Goal: Task Accomplishment & Management: Manage account settings

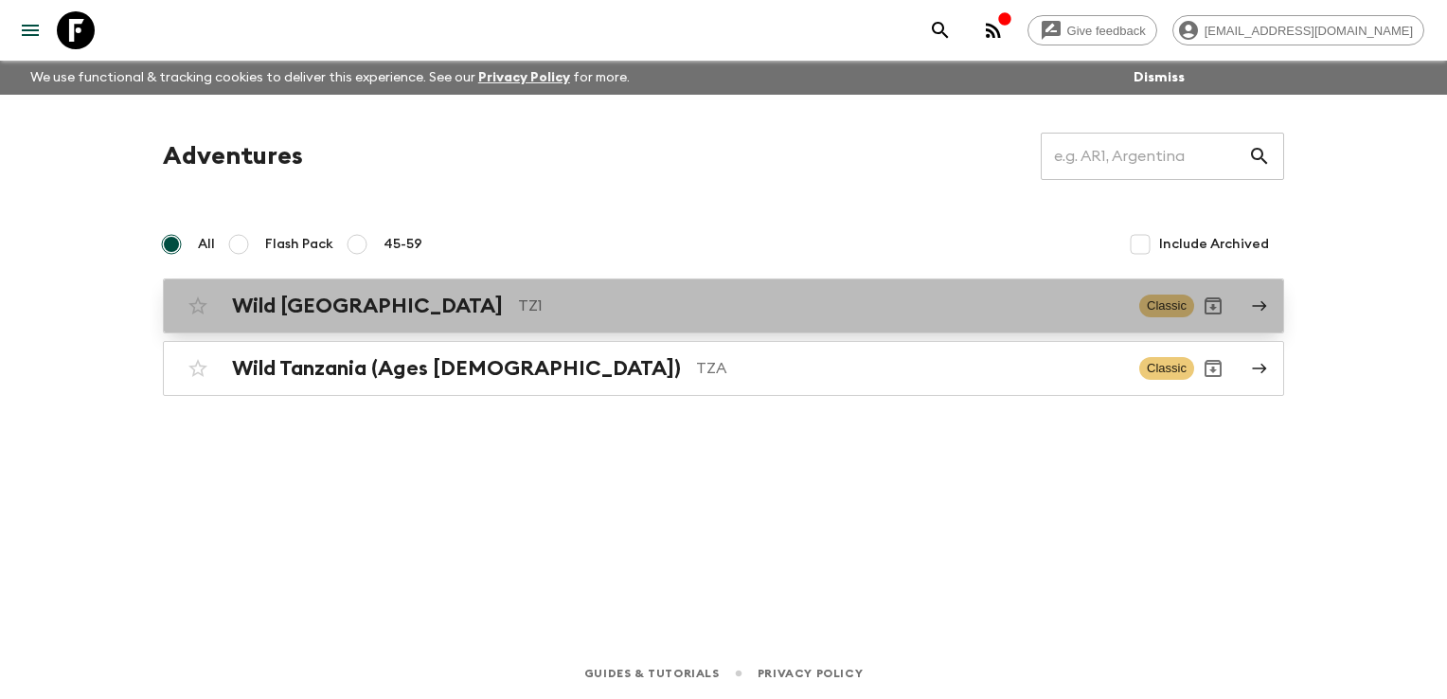
click at [364, 303] on h2 "Wild [GEOGRAPHIC_DATA]" at bounding box center [367, 306] width 271 height 25
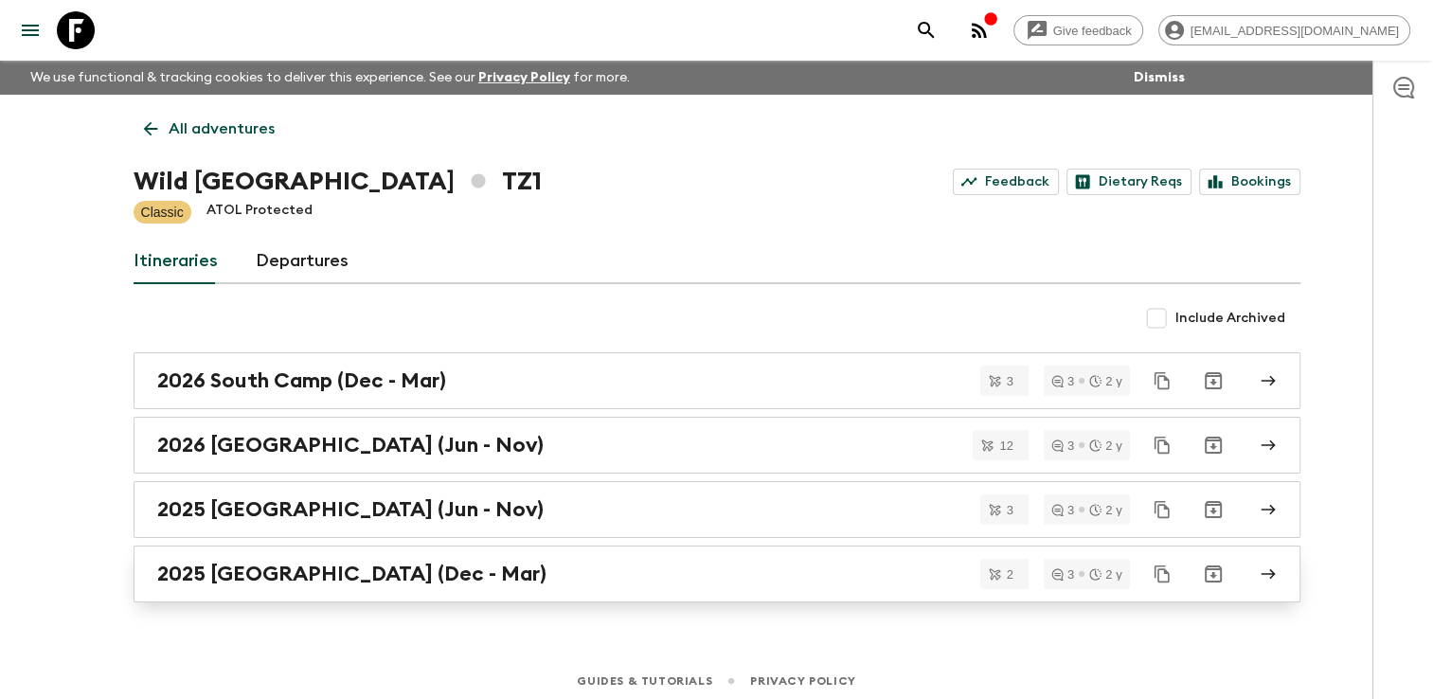
click at [265, 571] on h2 "2025 [GEOGRAPHIC_DATA] (Dec - Mar)" at bounding box center [351, 573] width 389 height 25
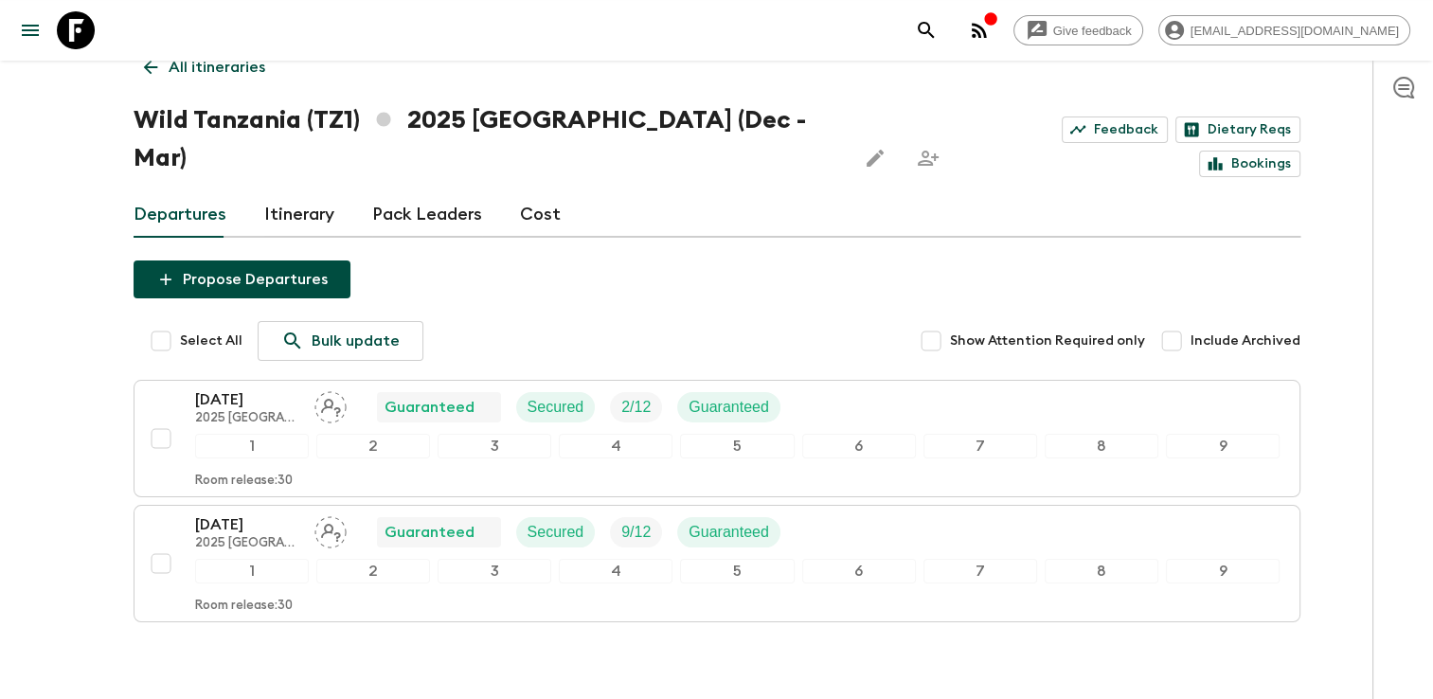
scroll to position [95, 0]
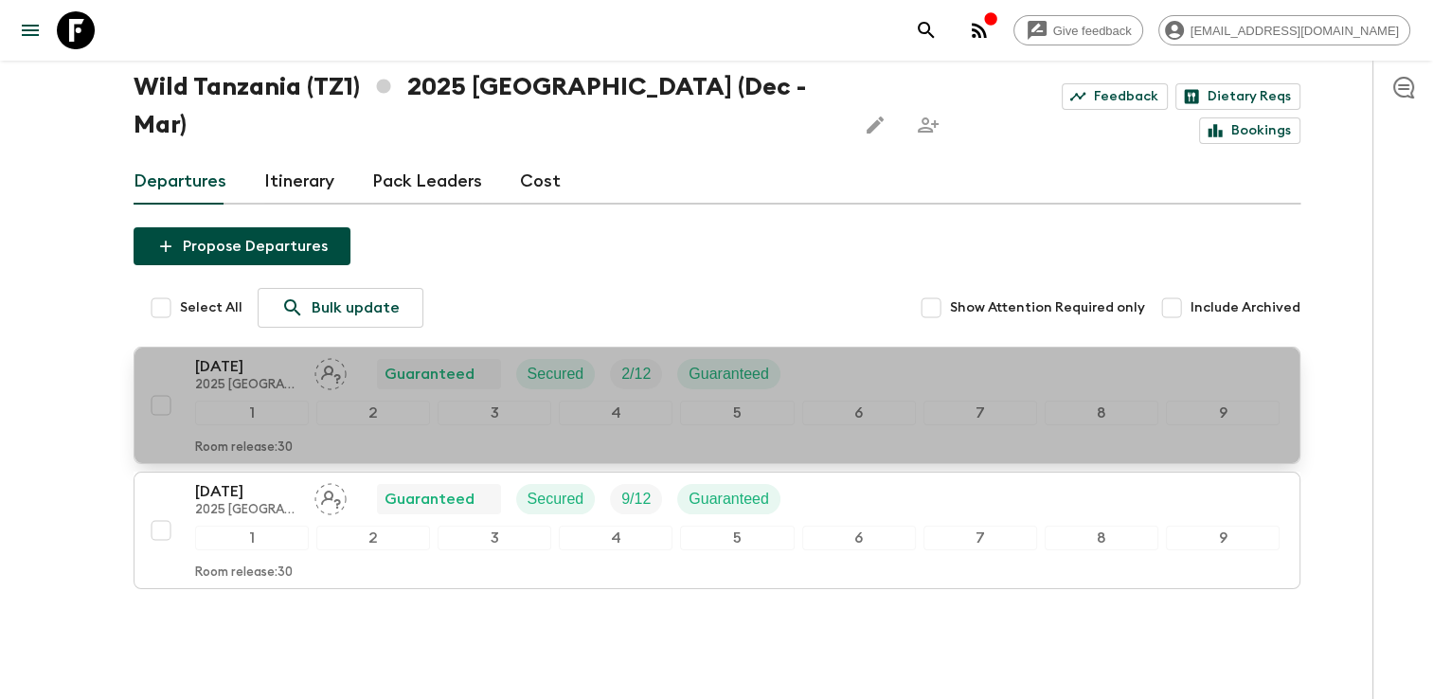
click at [253, 355] on p "[DATE]" at bounding box center [247, 366] width 104 height 23
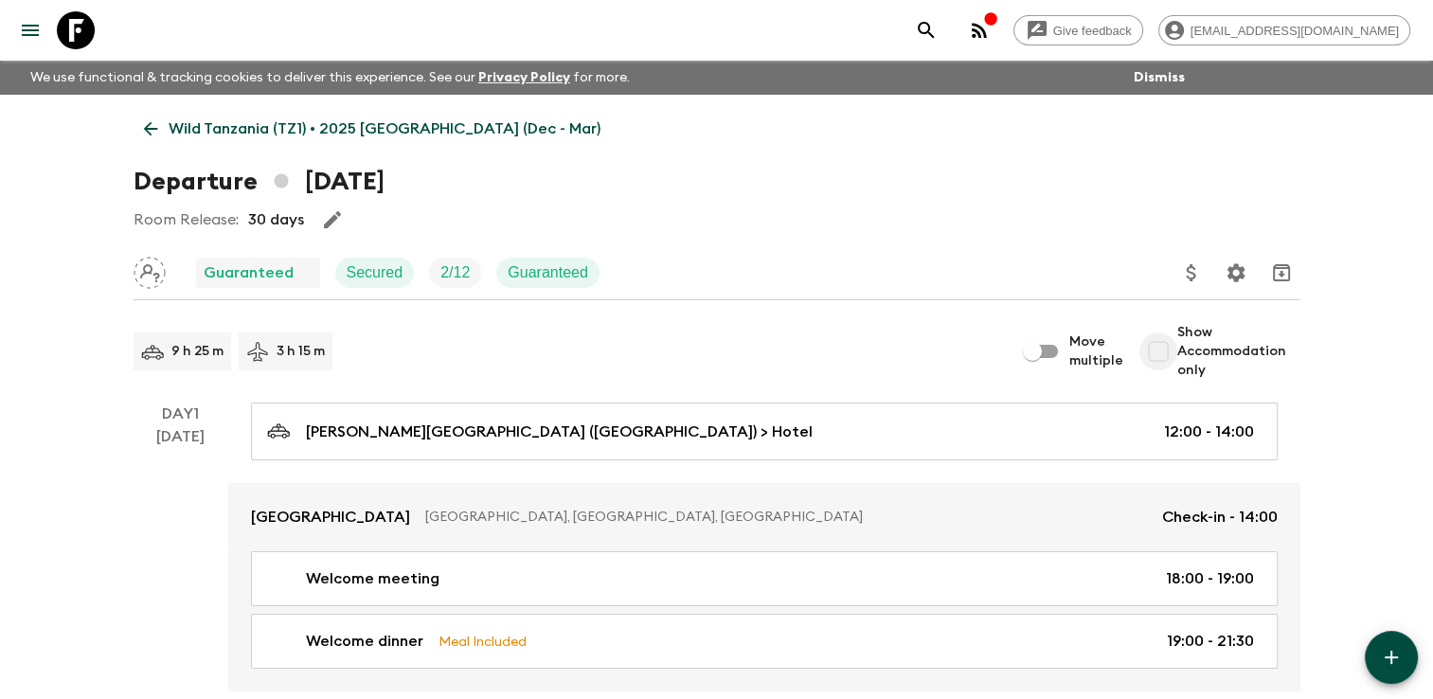
click at [728, 355] on input "Show Accommodation only" at bounding box center [1158, 351] width 38 height 38
checkbox input "true"
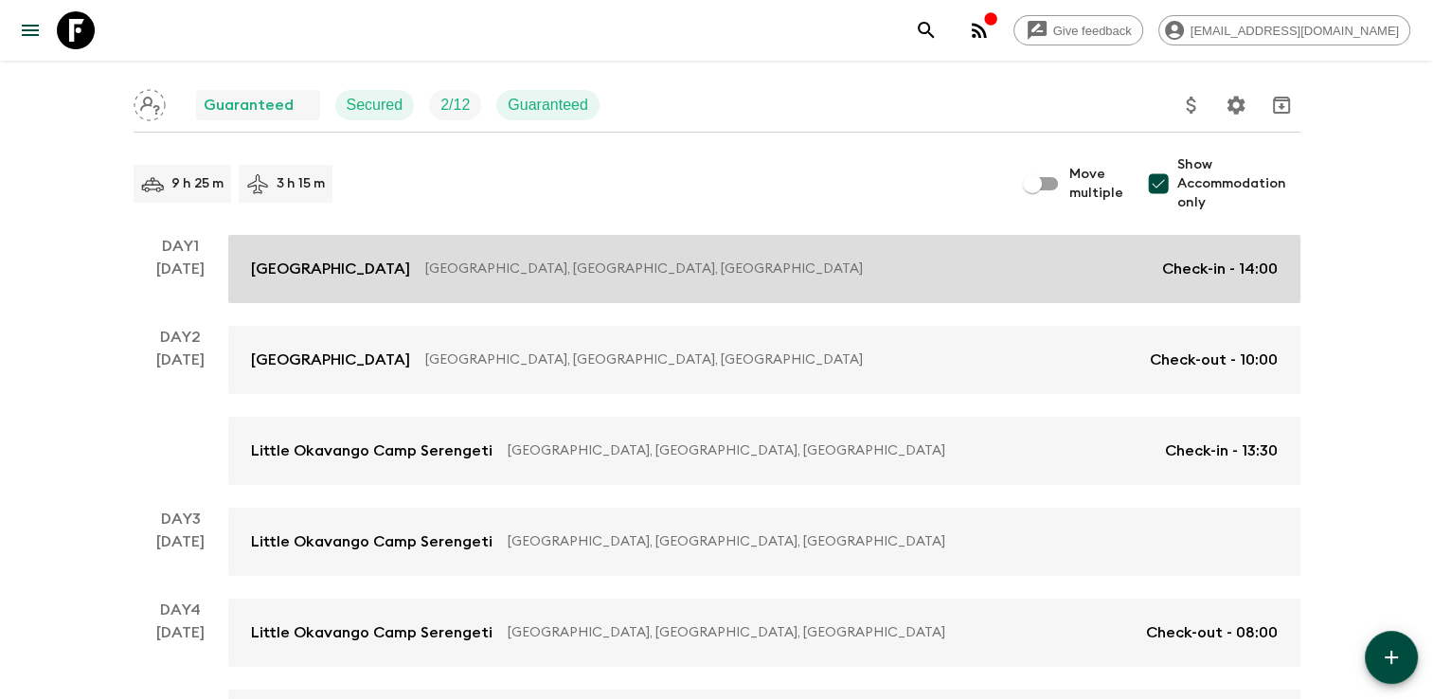
scroll to position [189, 0]
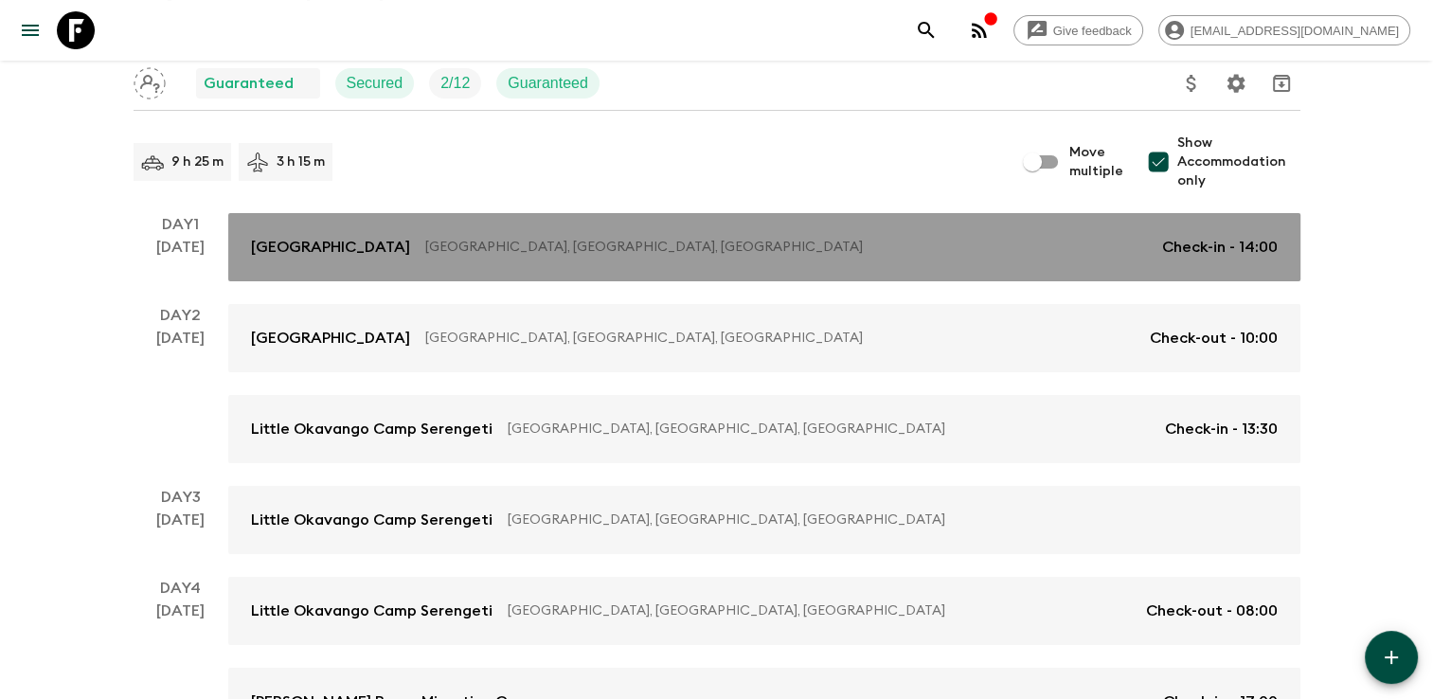
click at [374, 258] on link "[GEOGRAPHIC_DATA], [GEOGRAPHIC_DATA], [GEOGRAPHIC_DATA] of Check-in - 14:00" at bounding box center [764, 247] width 1072 height 68
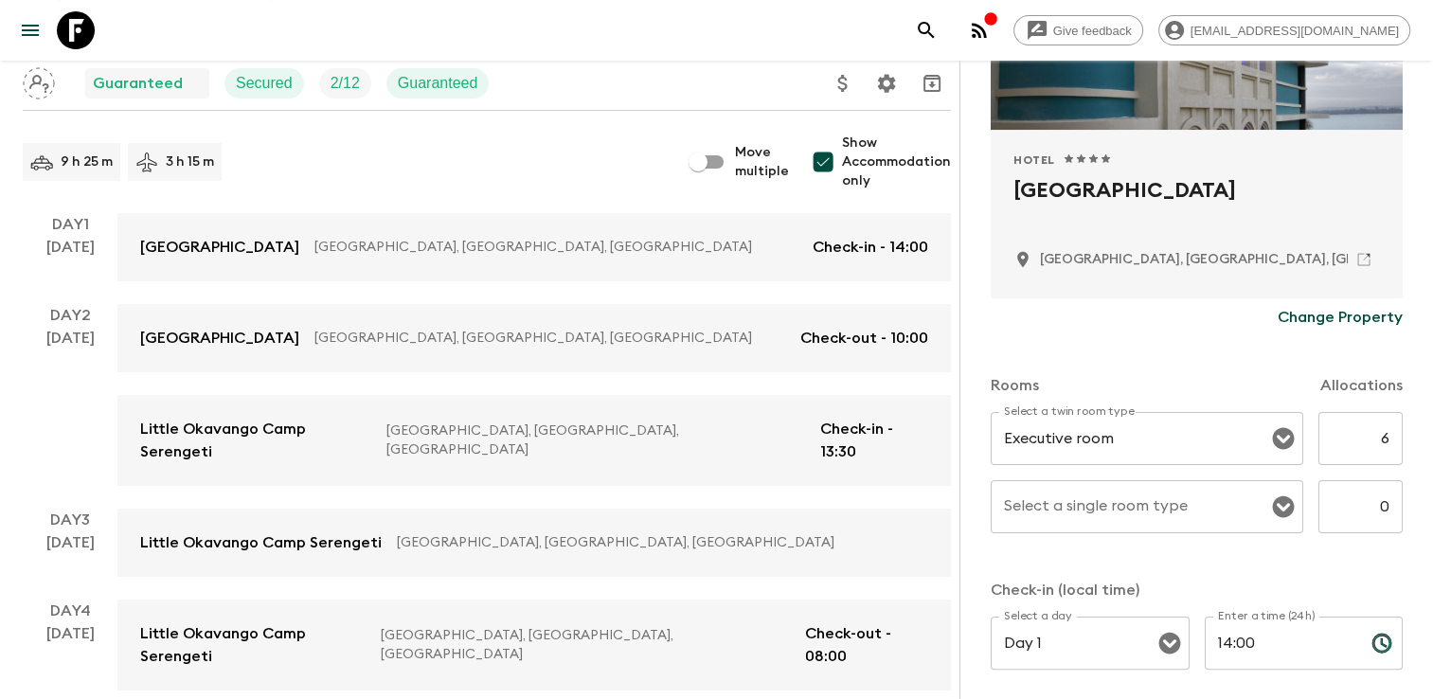
scroll to position [473, 0]
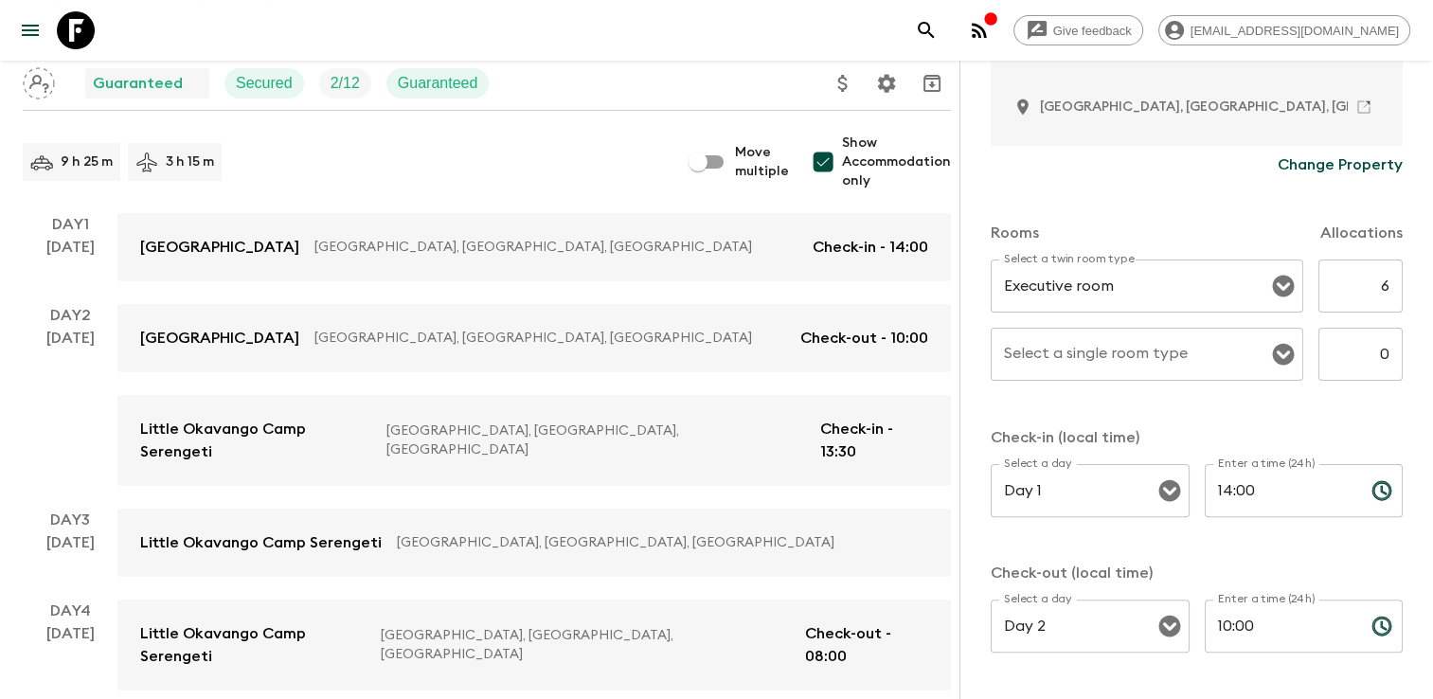
click at [728, 290] on input "6" at bounding box center [1360, 285] width 84 height 53
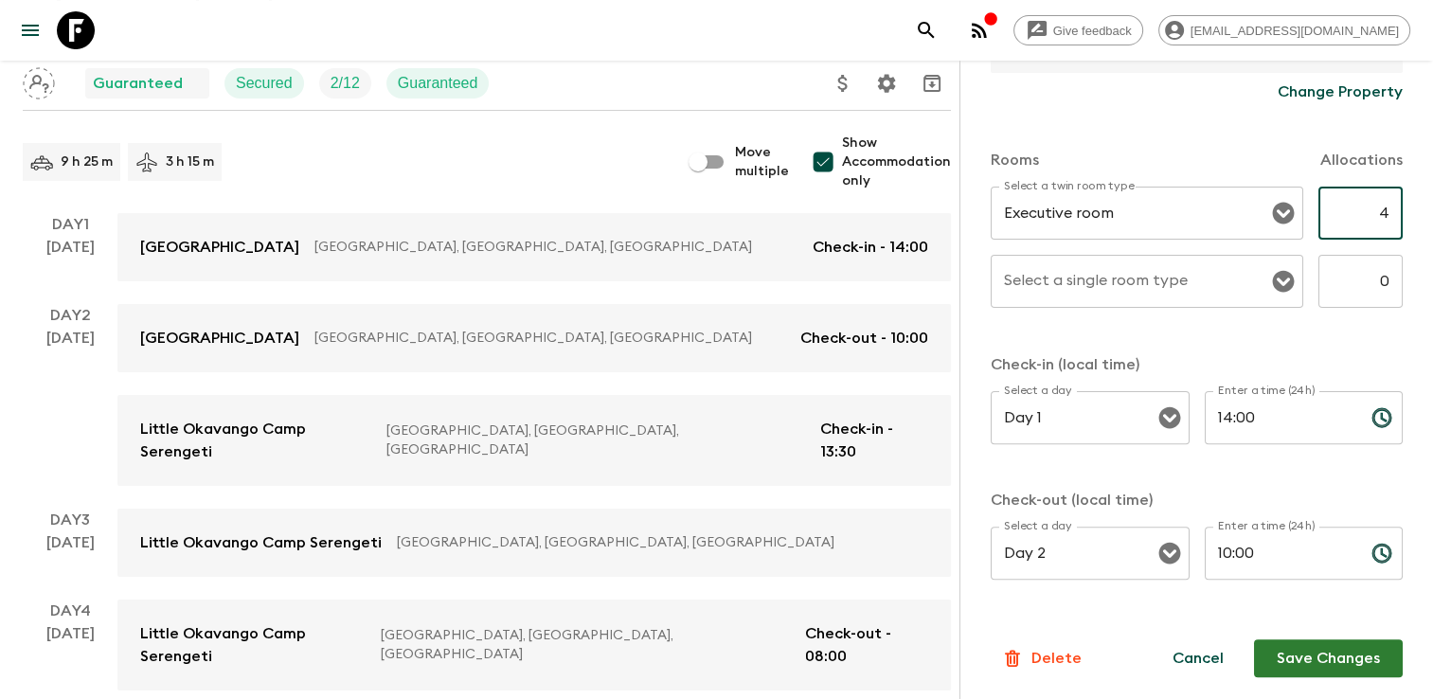
type input "4"
click at [728, 656] on button "Save Changes" at bounding box center [1328, 658] width 149 height 38
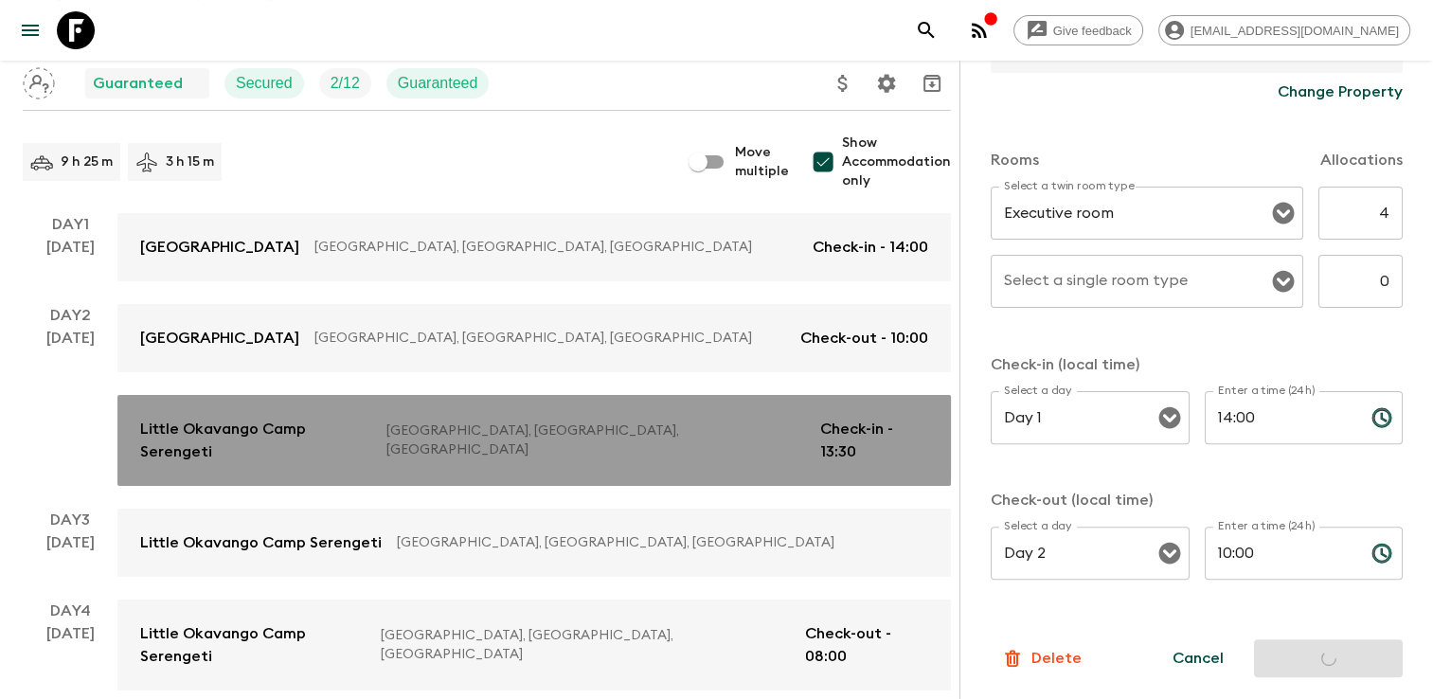
click at [234, 431] on p "Little Okavango Camp Serengeti" at bounding box center [255, 440] width 231 height 45
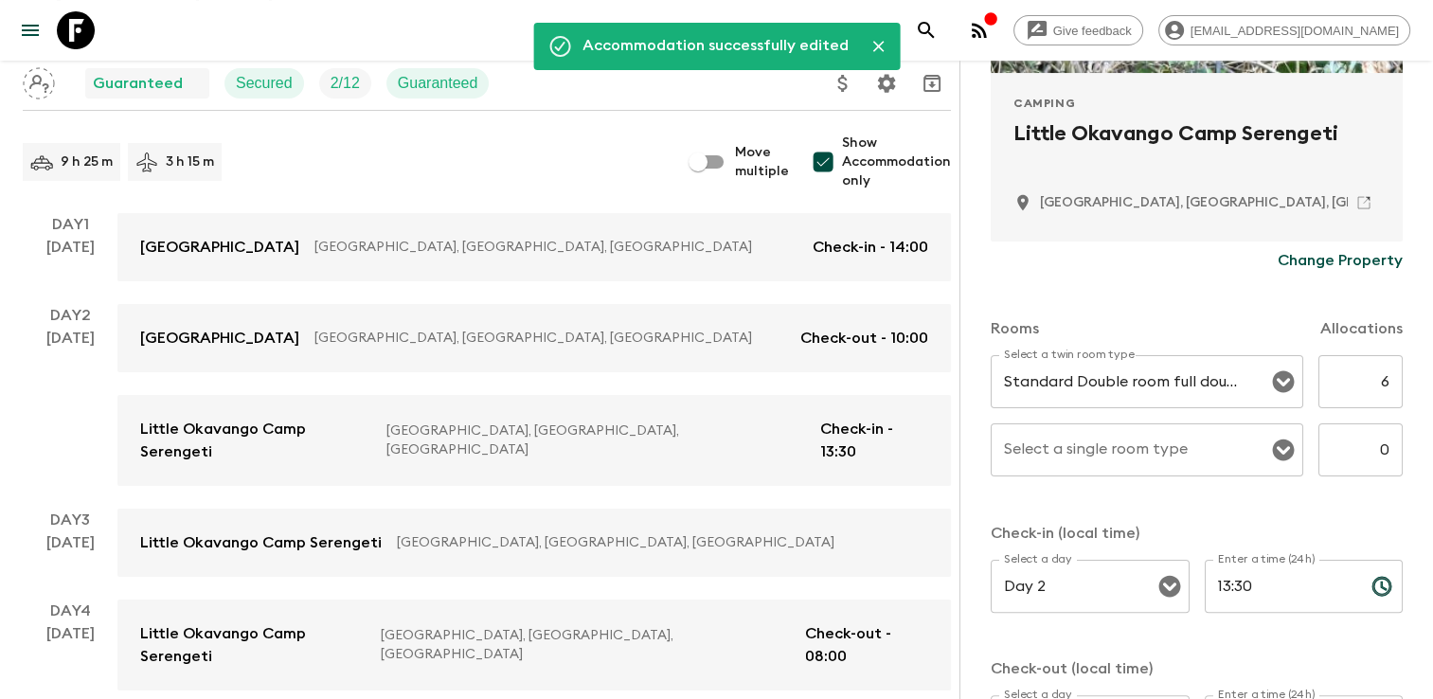
scroll to position [379, 0]
click at [728, 372] on input "6" at bounding box center [1360, 380] width 84 height 53
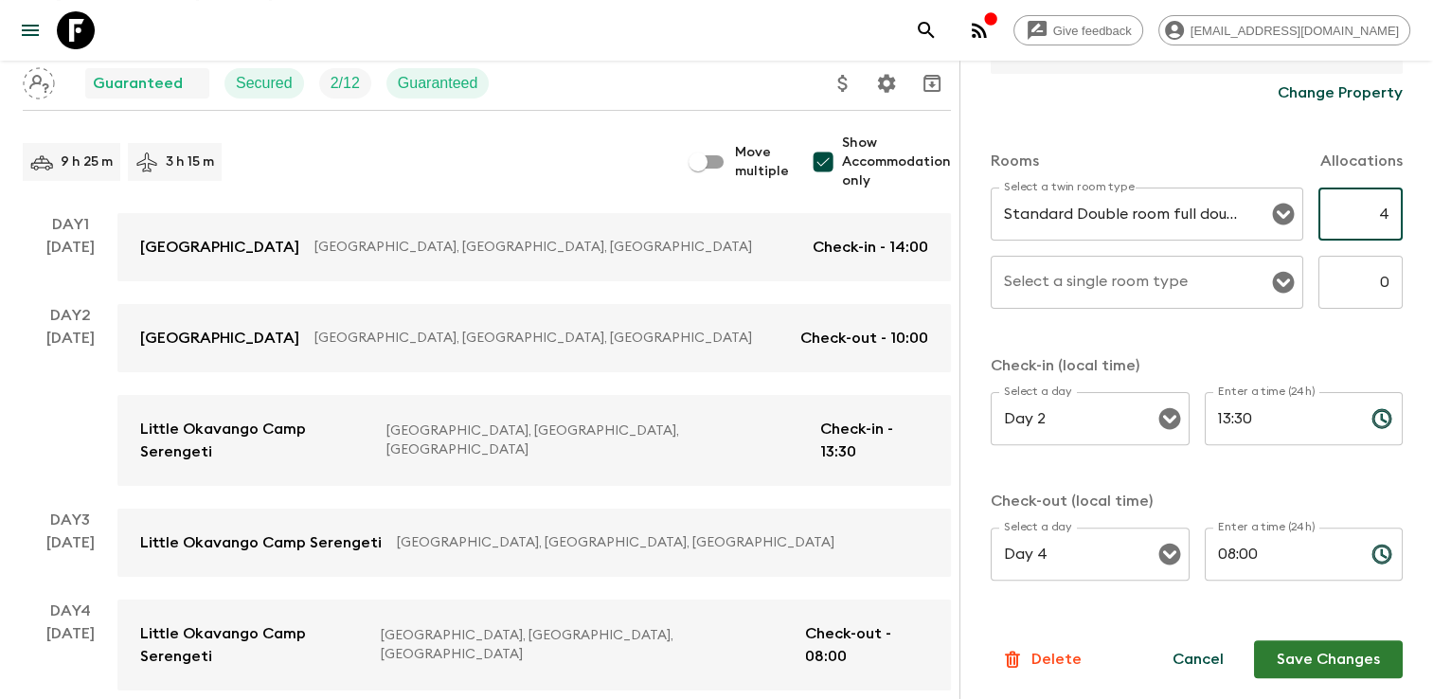
scroll to position [546, 0]
type input "4"
click at [728, 653] on button "Save Changes" at bounding box center [1328, 658] width 149 height 38
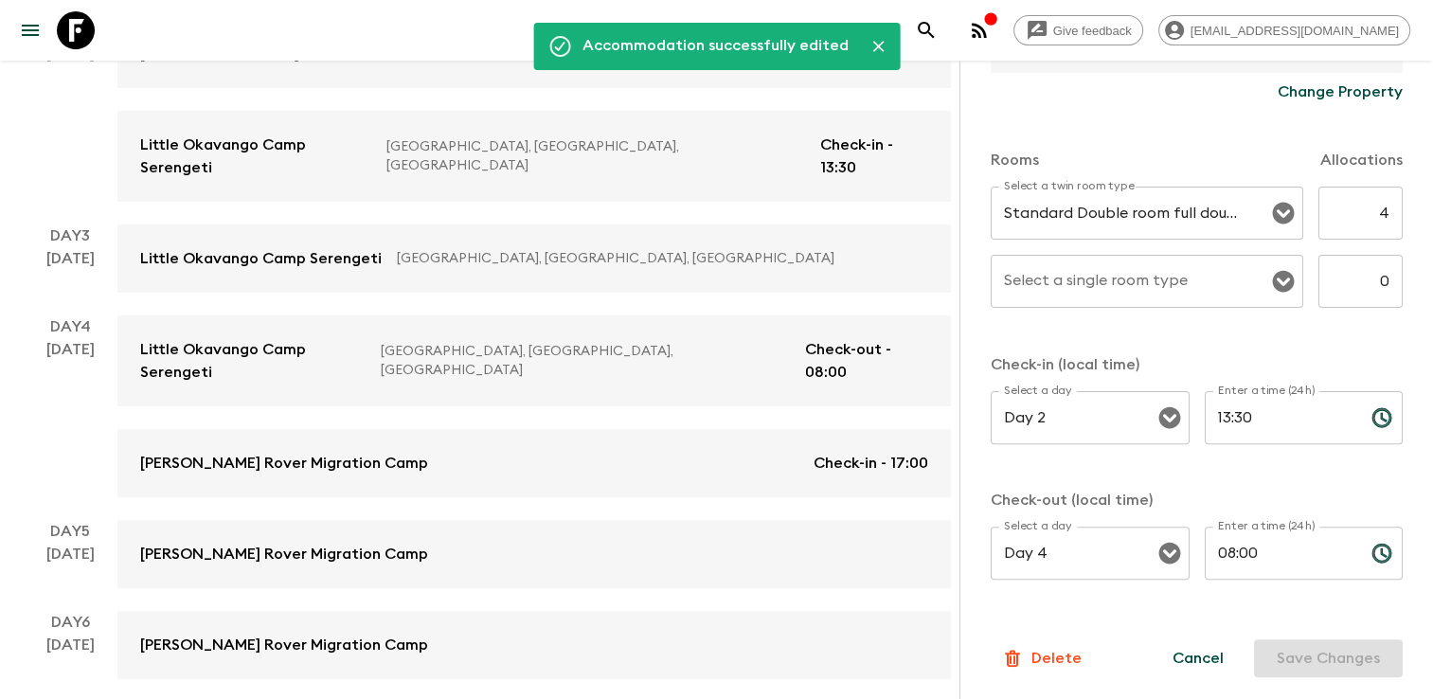
scroll to position [568, 0]
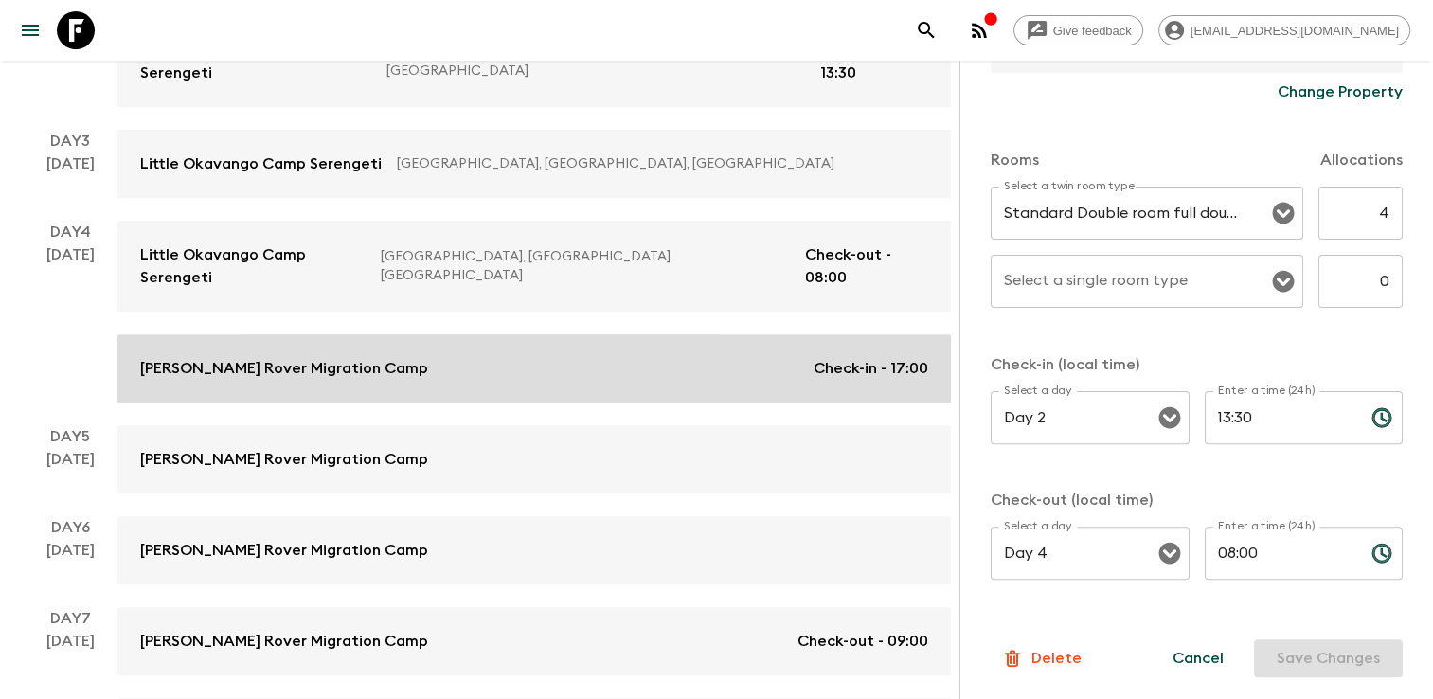
click at [245, 357] on p "[PERSON_NAME] Rover Migration Camp" at bounding box center [284, 368] width 288 height 23
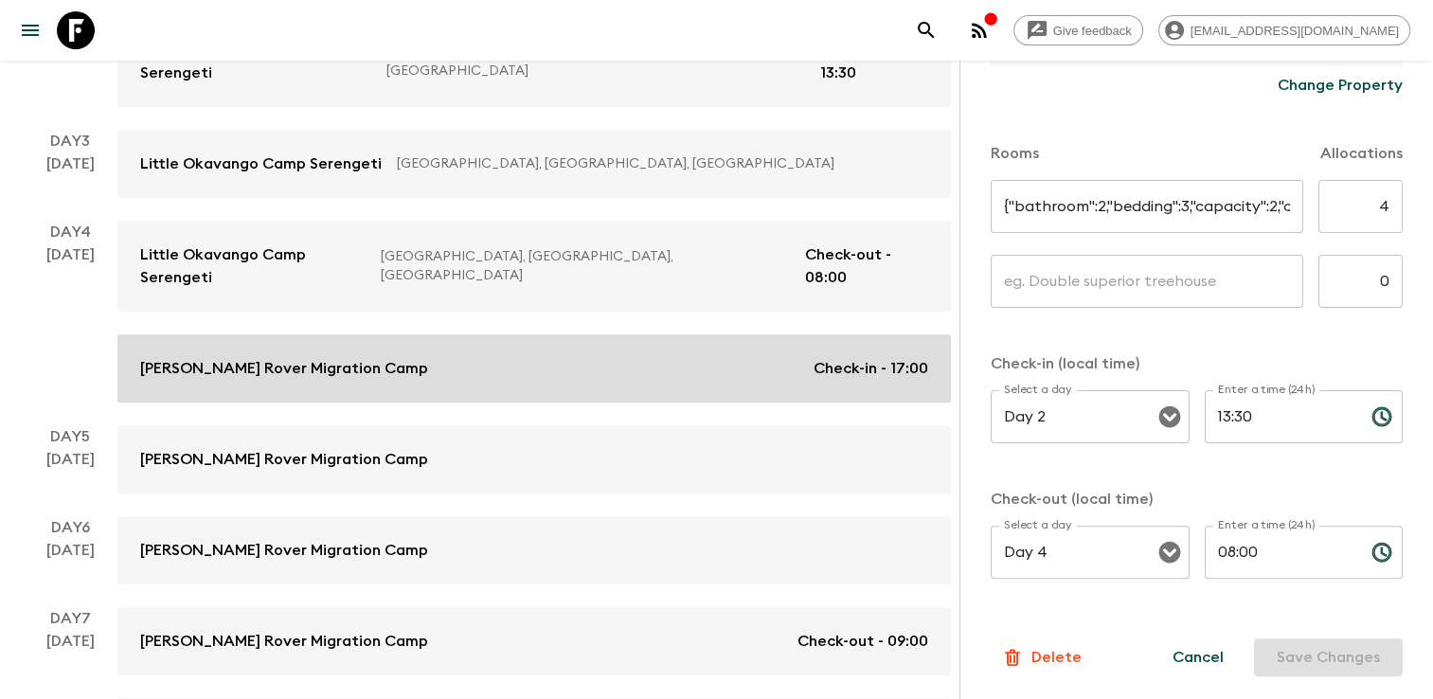
type input "Tent On a Jeep TWIN"
type input "6"
type input "Tent On a Jeep TWIN"
type input "Day 4"
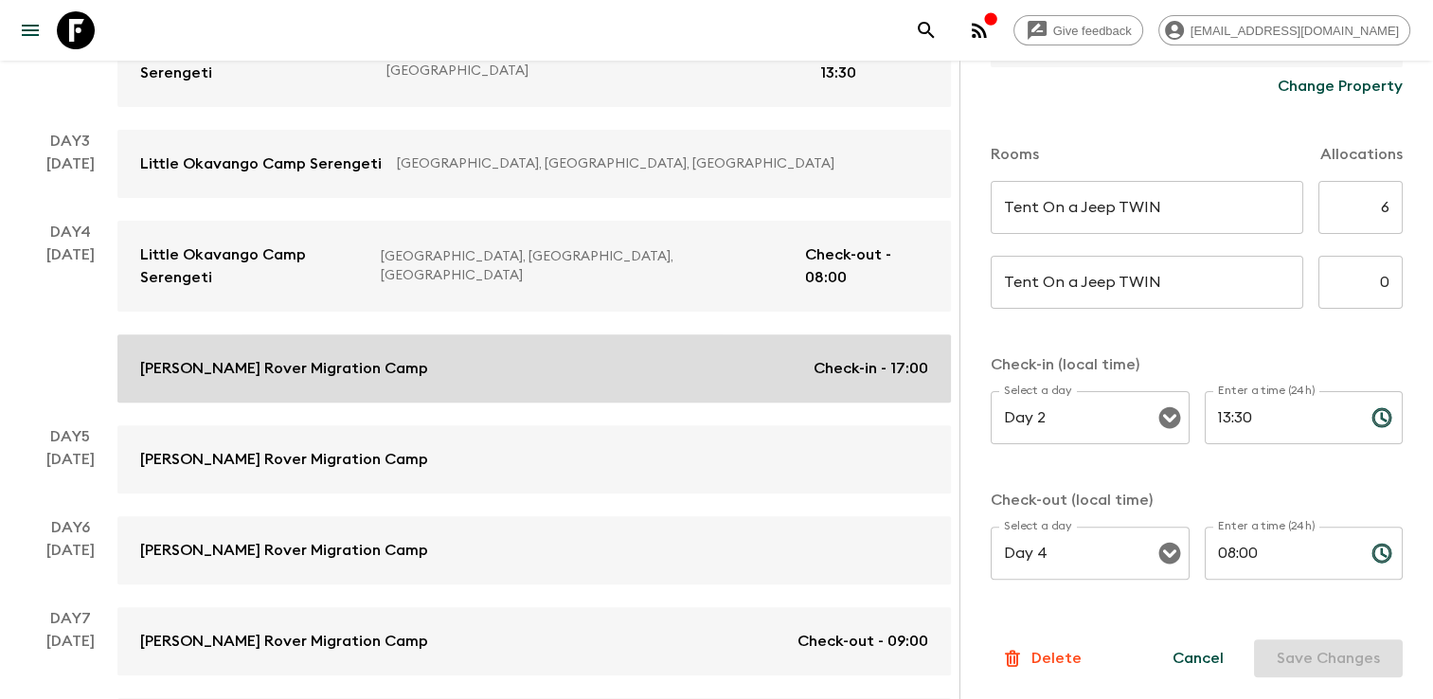
type input "17:00"
type input "Day 7"
type input "09:00"
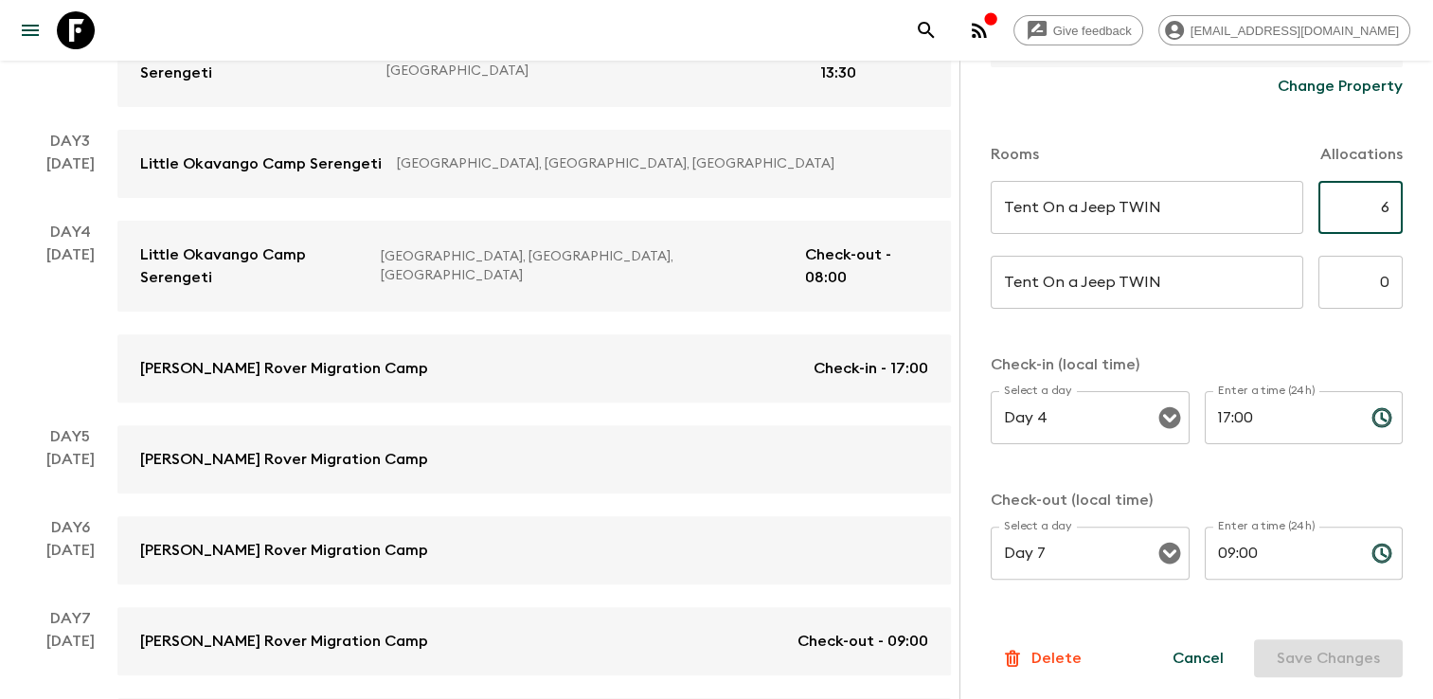
click at [728, 195] on input "6" at bounding box center [1360, 207] width 84 height 53
type input "4"
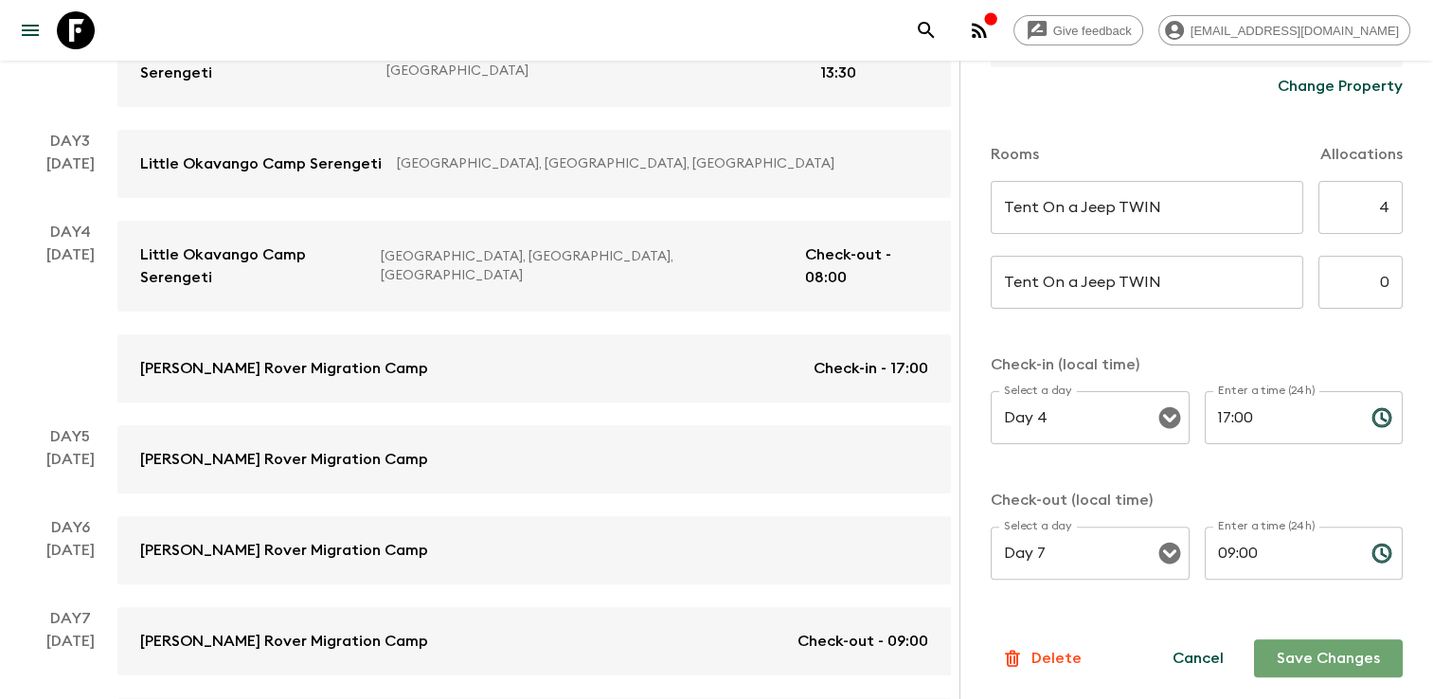
click at [728, 657] on button "Save Changes" at bounding box center [1328, 658] width 149 height 38
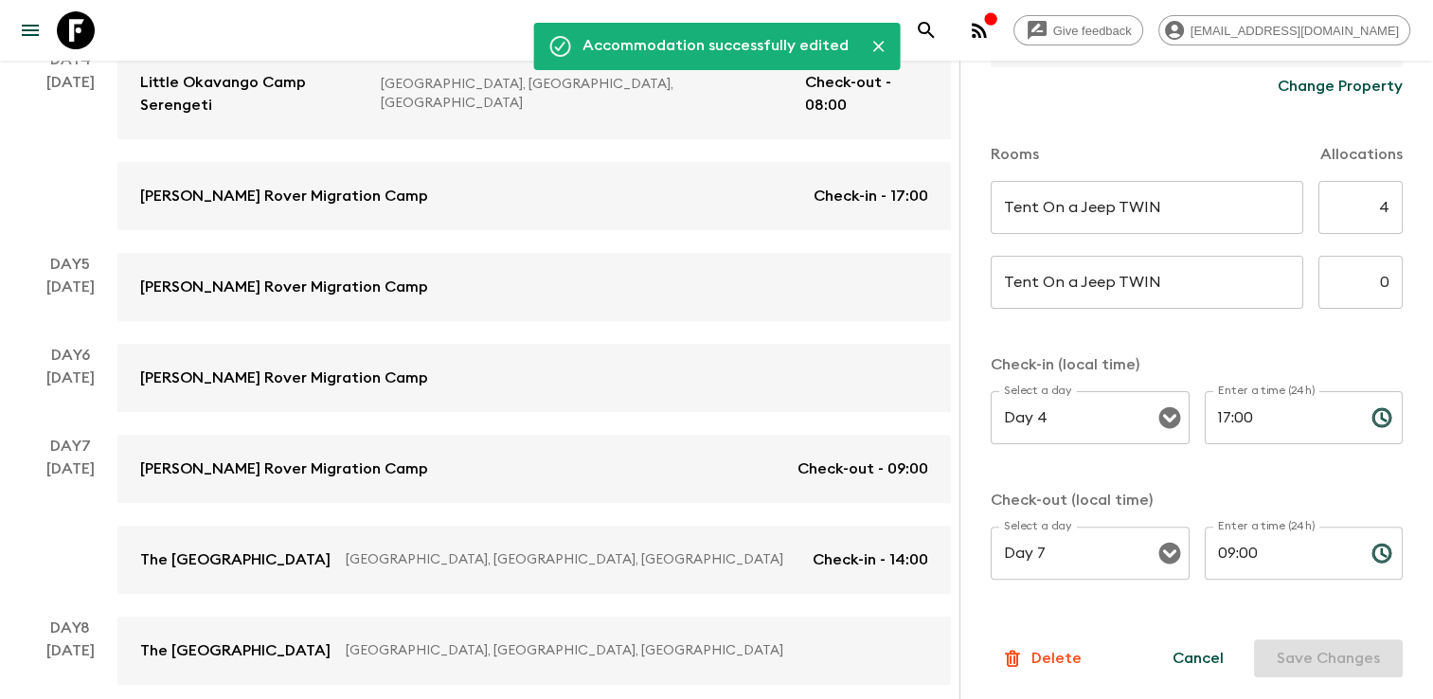
scroll to position [852, 0]
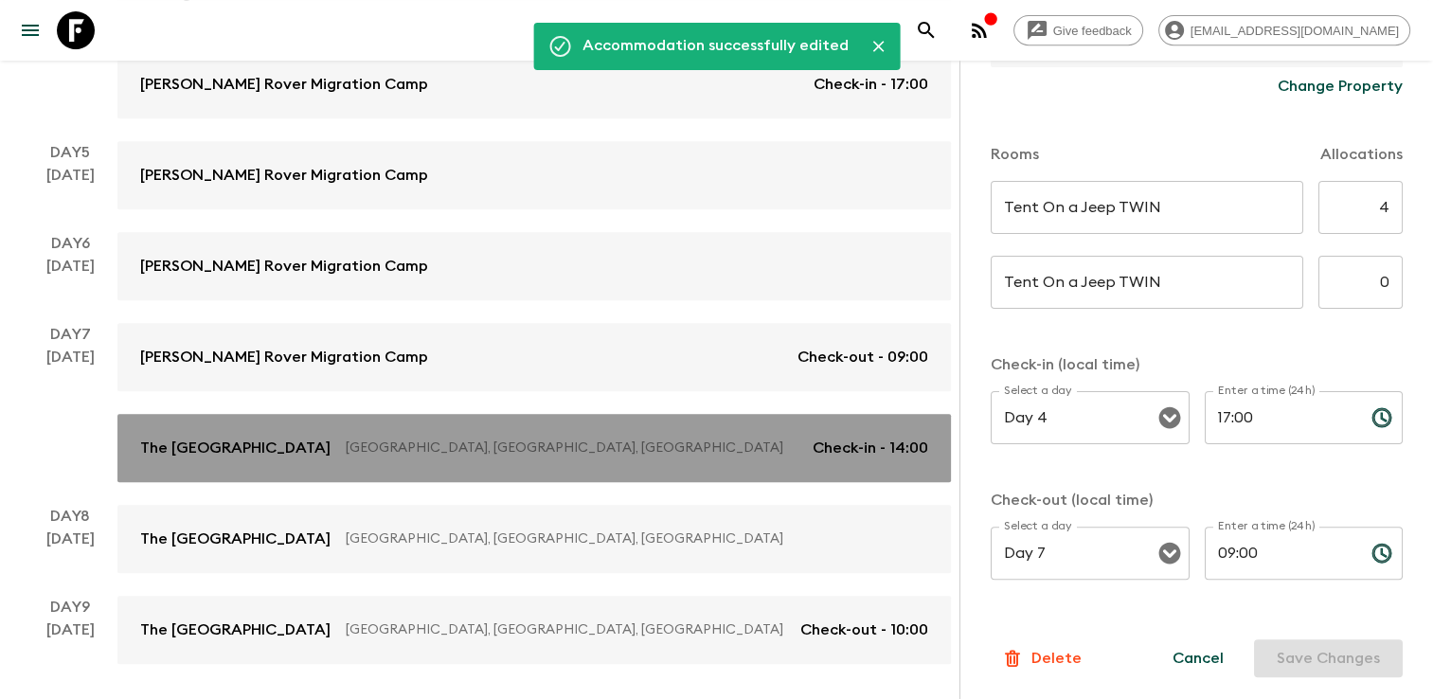
click at [298, 436] on p "The [GEOGRAPHIC_DATA]" at bounding box center [235, 447] width 190 height 23
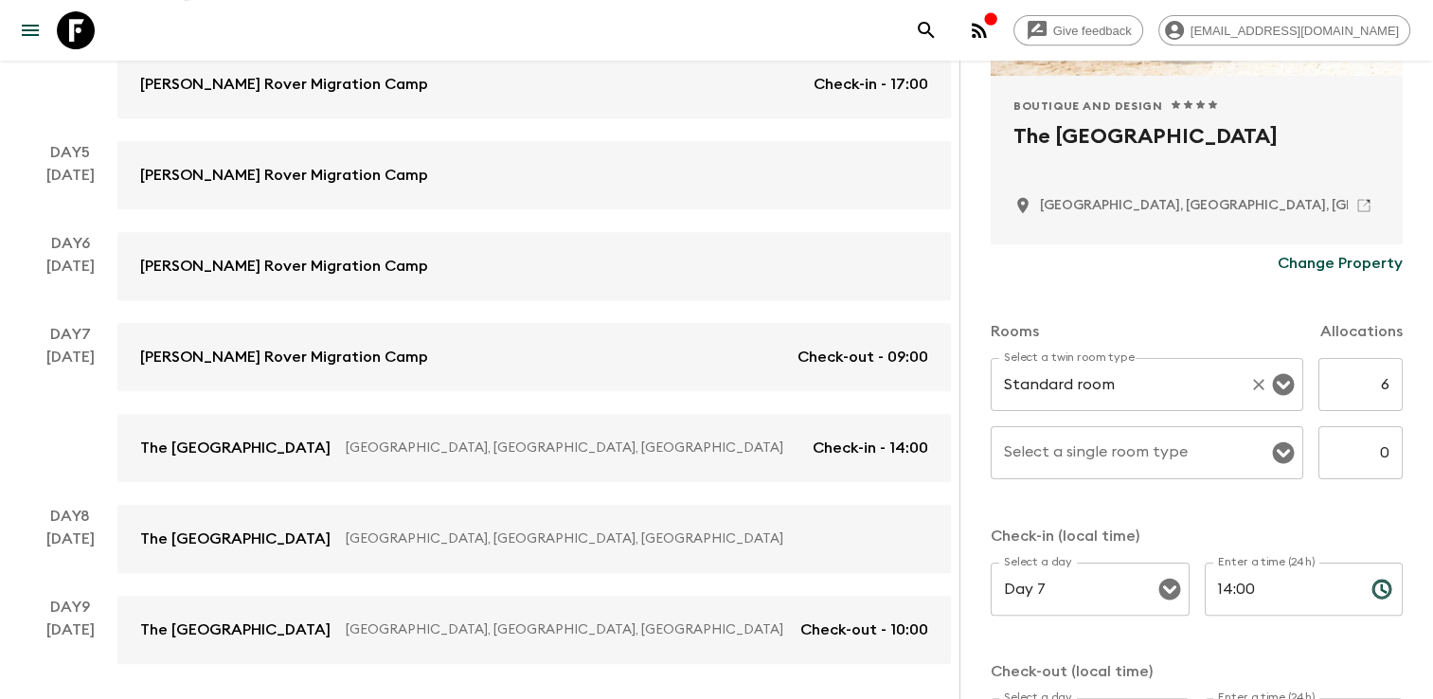
scroll to position [379, 0]
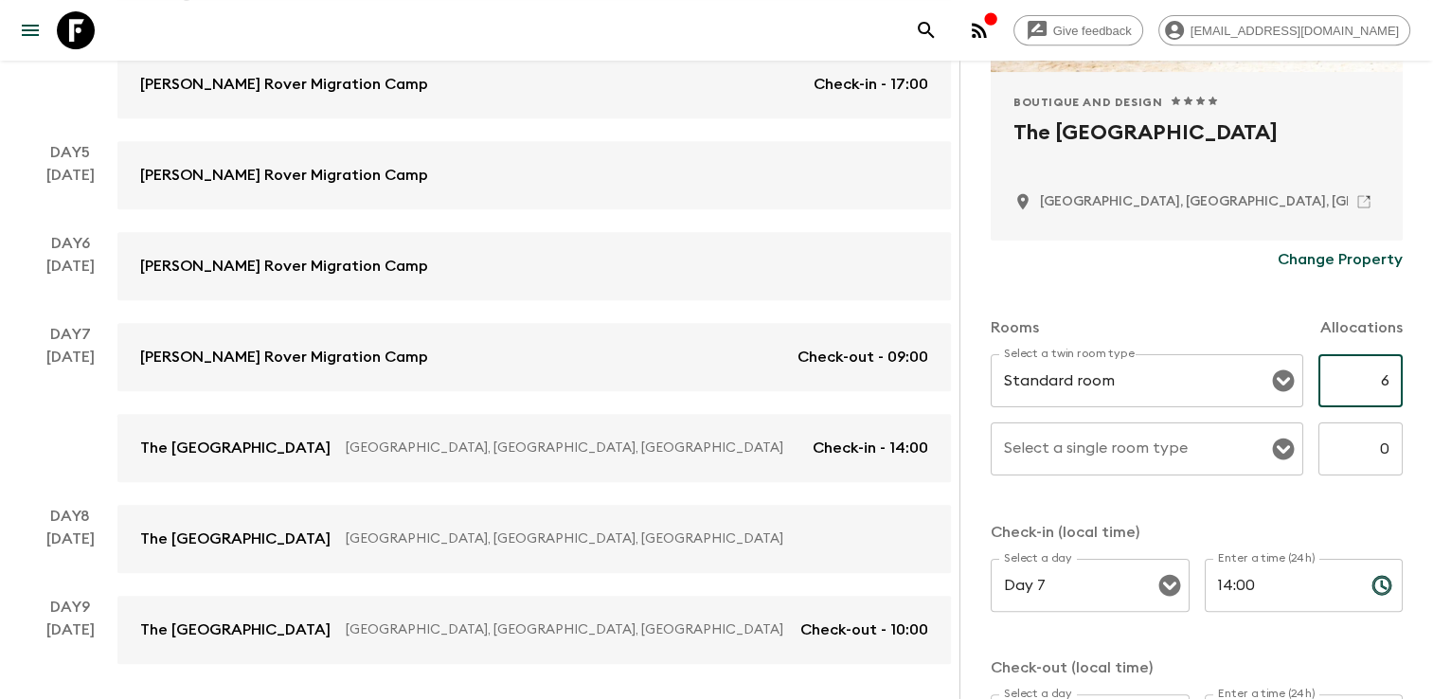
click at [728, 382] on input "6" at bounding box center [1360, 380] width 84 height 53
type input "4"
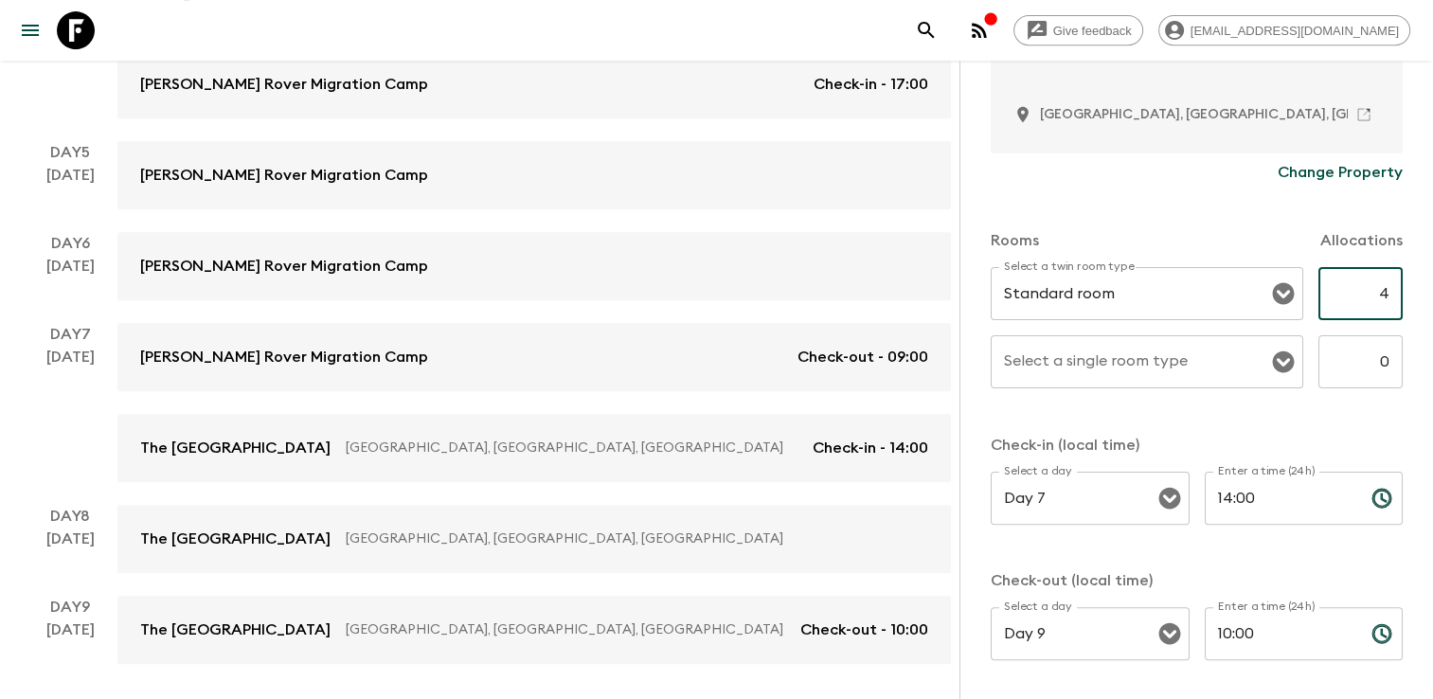
scroll to position [546, 0]
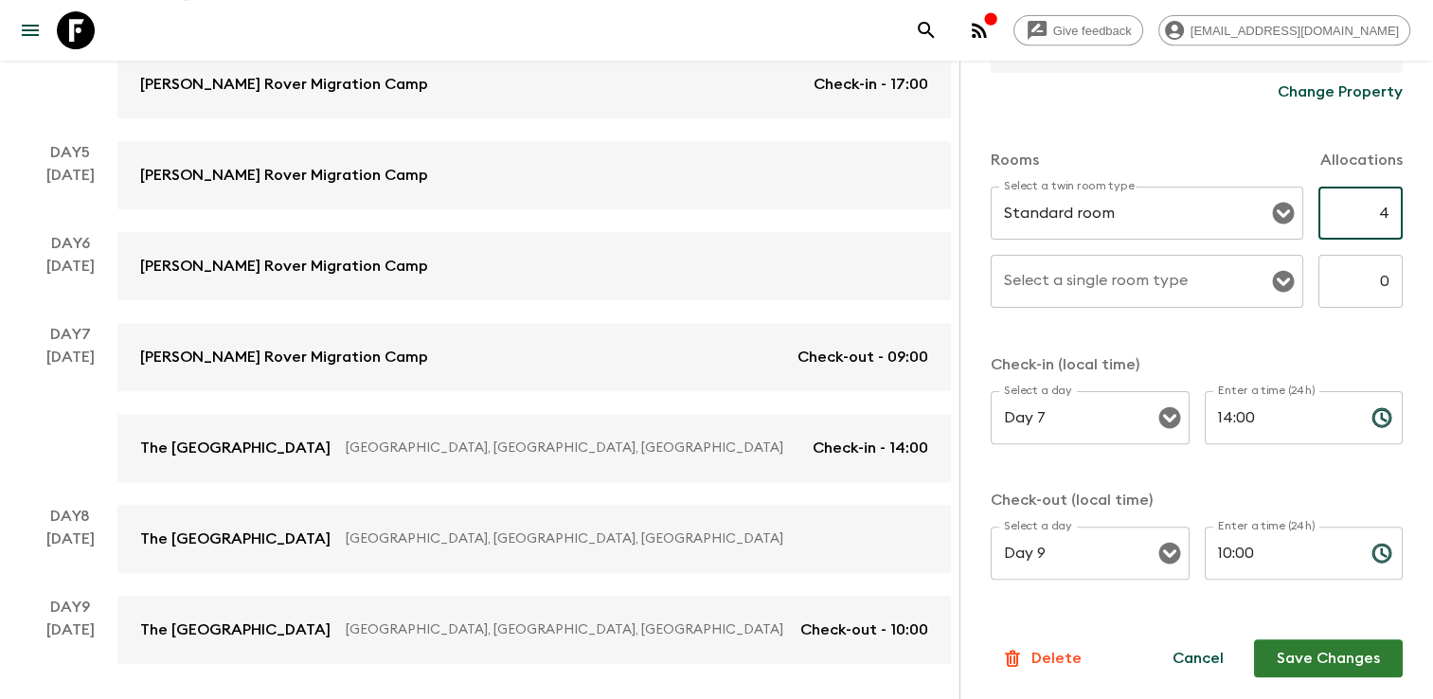
click at [728, 658] on button "Save Changes" at bounding box center [1328, 658] width 149 height 38
